Goal: Information Seeking & Learning: Learn about a topic

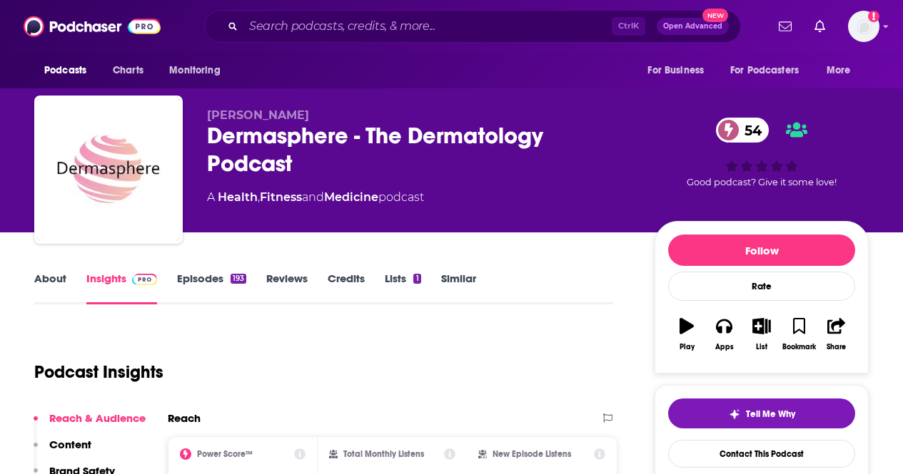
scroll to position [161, 0]
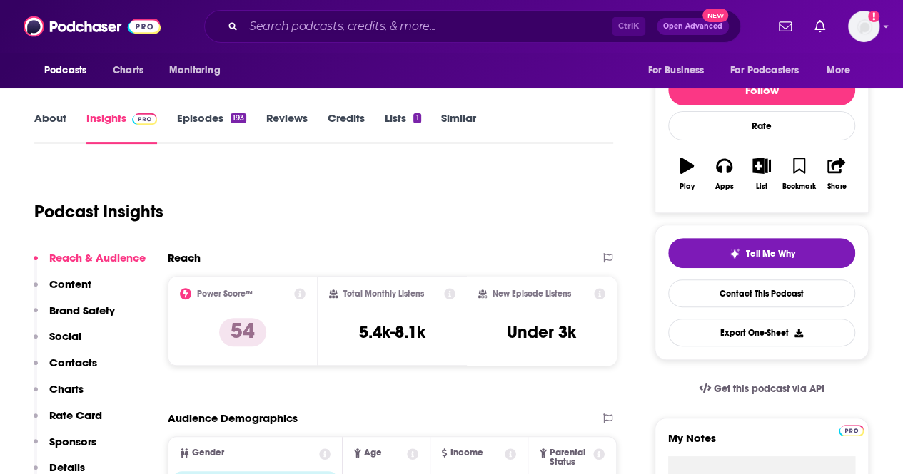
click at [61, 117] on link "About" at bounding box center [50, 127] width 32 height 33
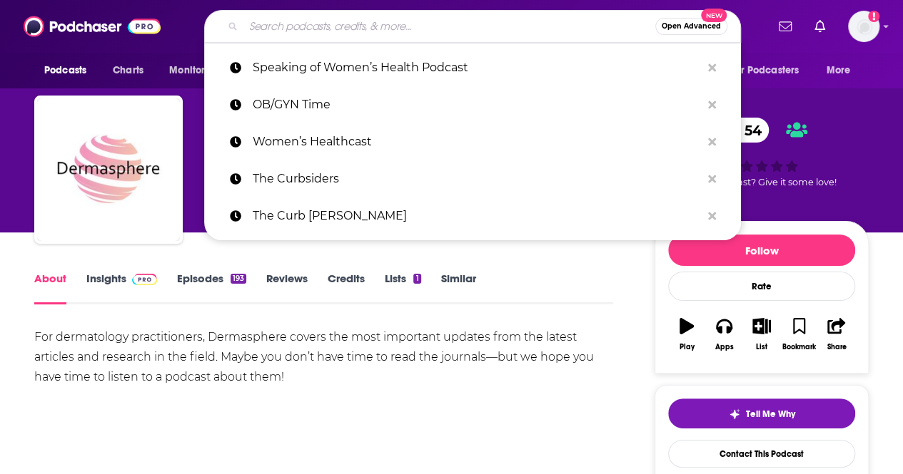
click at [321, 21] on input "Search podcasts, credits, & more..." at bounding box center [449, 26] width 412 height 23
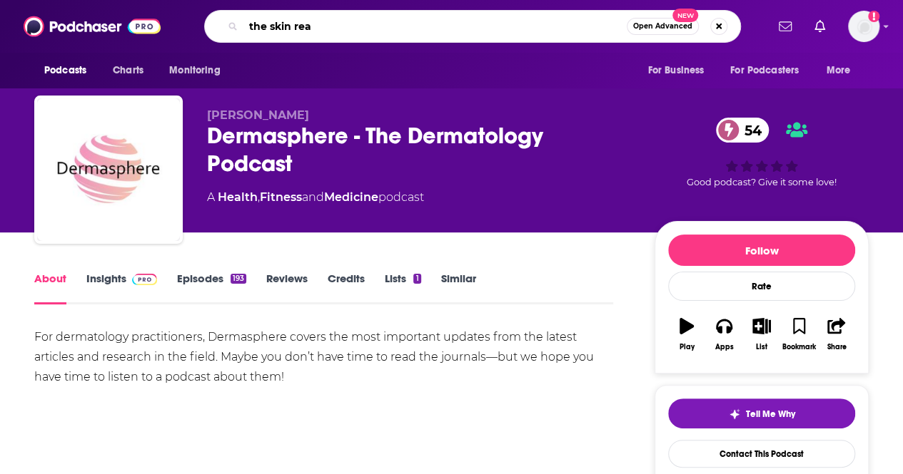
type input "the skin real"
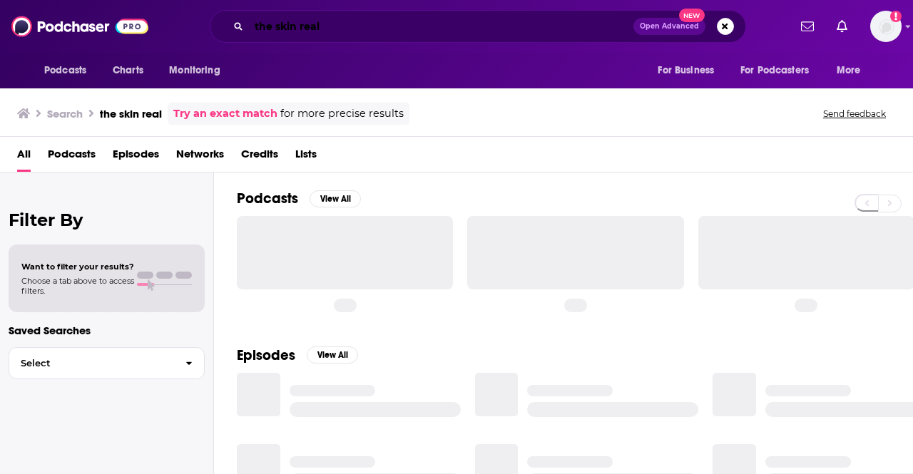
click at [321, 21] on input "the skin real" at bounding box center [441, 26] width 385 height 23
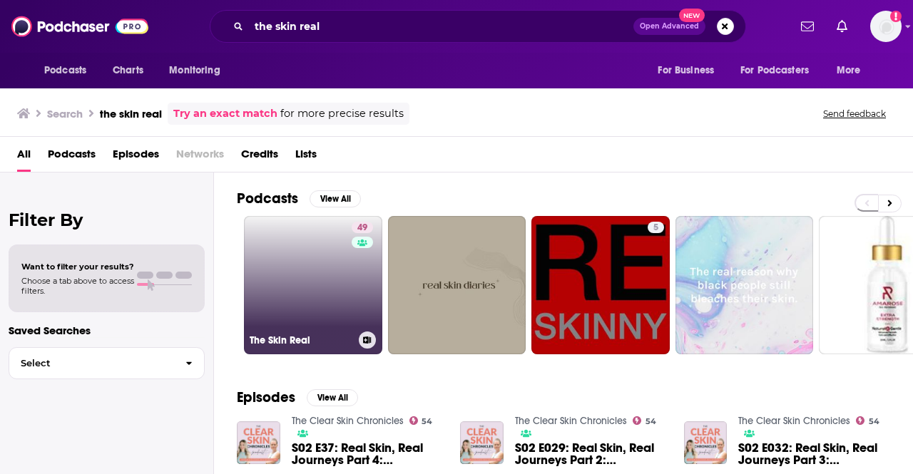
click at [316, 235] on link "49 The Skin Real" at bounding box center [313, 285] width 138 height 138
